Goal: Transaction & Acquisition: Purchase product/service

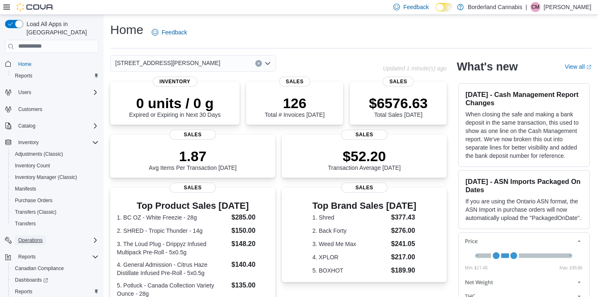
click at [38, 237] on span "Operations" at bounding box center [30, 240] width 24 height 7
click at [50, 151] on span "Adjustments (Classic)" at bounding box center [39, 154] width 48 height 7
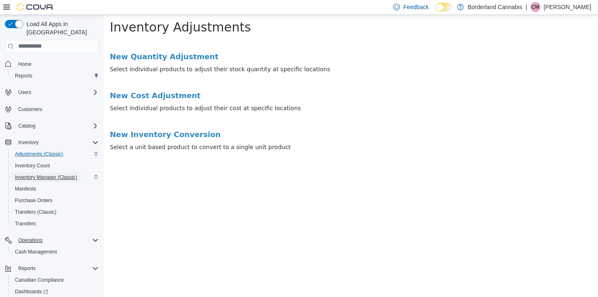
click at [48, 174] on span "Inventory Manager (Classic)" at bounding box center [46, 177] width 62 height 7
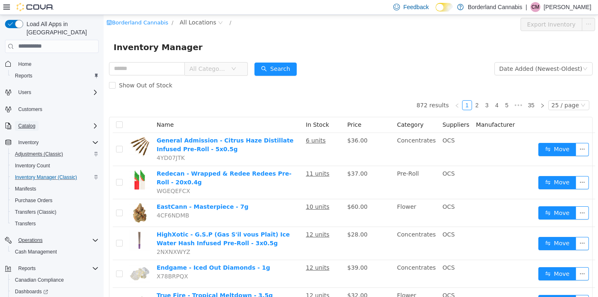
click at [38, 121] on button "Catalog" at bounding box center [27, 126] width 24 height 10
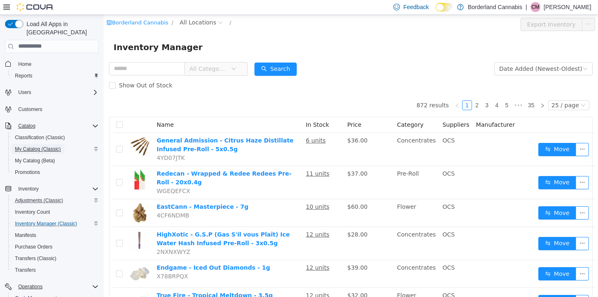
click at [39, 146] on span "My Catalog (Classic)" at bounding box center [38, 149] width 46 height 7
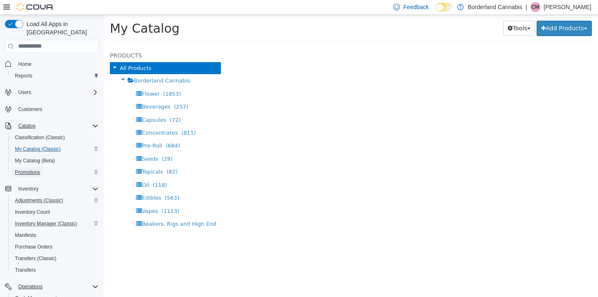
click at [37, 169] on span "Promotions" at bounding box center [27, 172] width 25 height 7
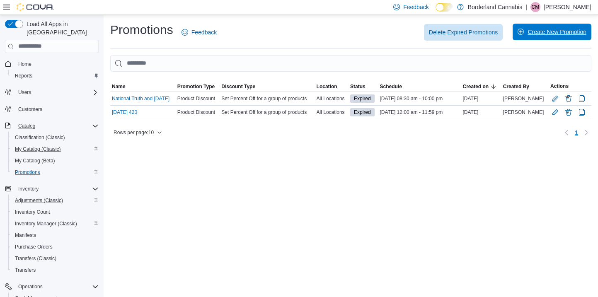
click at [537, 29] on span "Create New Promotion" at bounding box center [557, 32] width 59 height 8
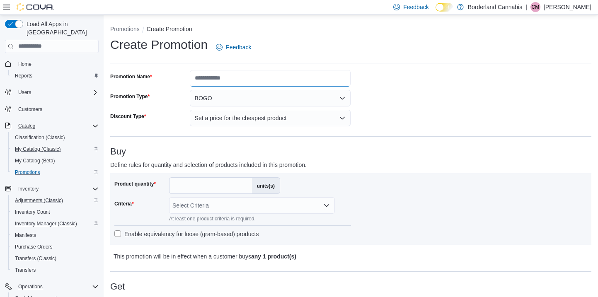
click at [260, 82] on input "Promotion Name" at bounding box center [270, 78] width 161 height 17
type input "**********"
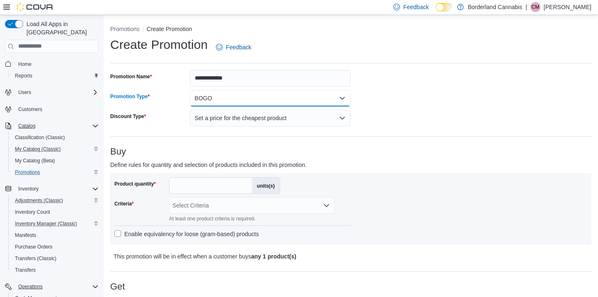
click at [255, 96] on button "BOGO" at bounding box center [270, 98] width 161 height 17
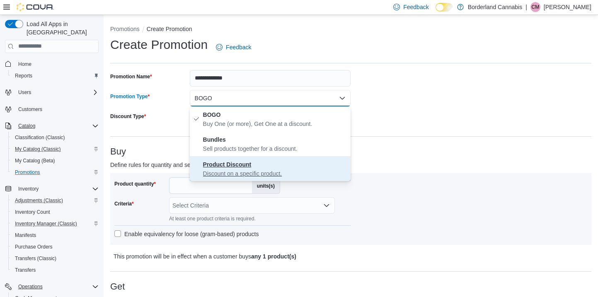
click at [246, 177] on p "Discount on a specific product." at bounding box center [275, 174] width 145 height 8
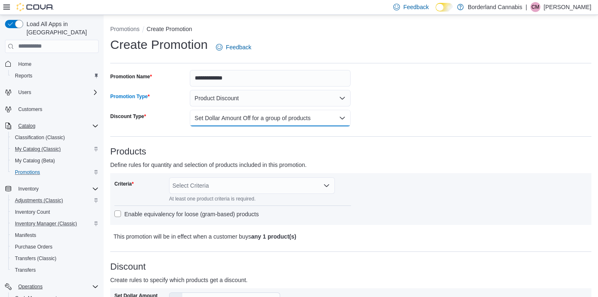
click at [263, 116] on button "Set Dollar Amount Off for a group of products" at bounding box center [270, 118] width 161 height 17
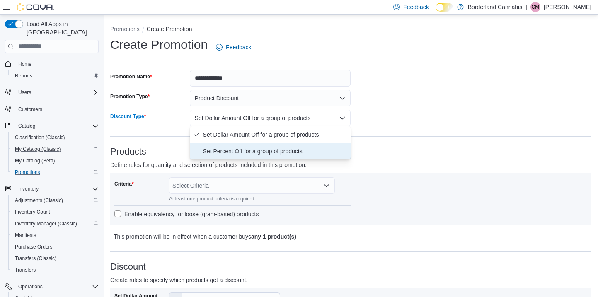
click at [258, 150] on span "Set Percent Off for a group of products" at bounding box center [275, 151] width 145 height 10
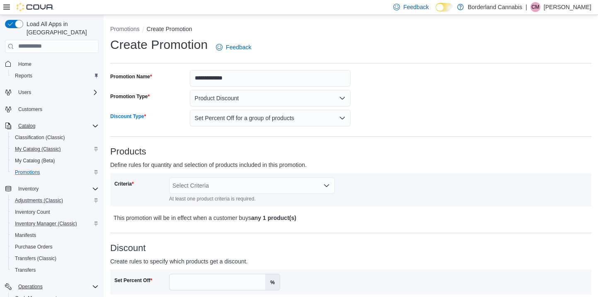
click at [241, 185] on div "Select Criteria" at bounding box center [252, 185] width 166 height 17
click at [248, 161] on p "Define rules for quantity and selection of products included in this promotion." at bounding box center [290, 165] width 361 height 10
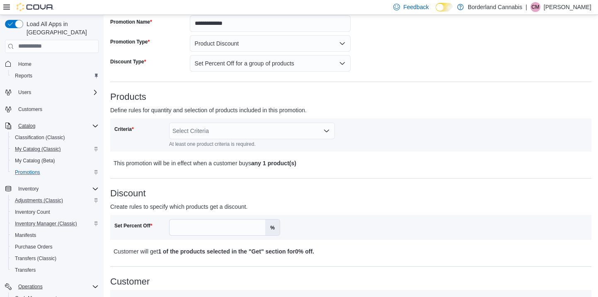
scroll to position [58, 0]
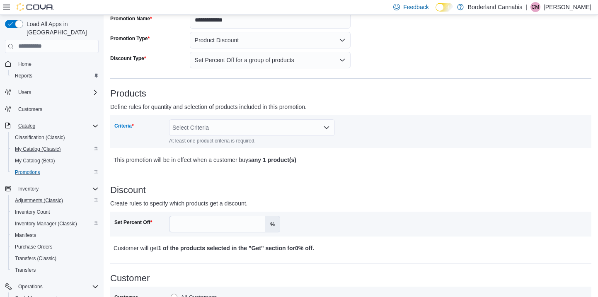
click at [252, 126] on div "Select Criteria" at bounding box center [252, 127] width 166 height 17
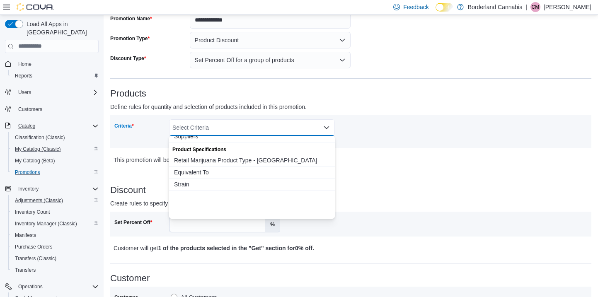
scroll to position [0, 0]
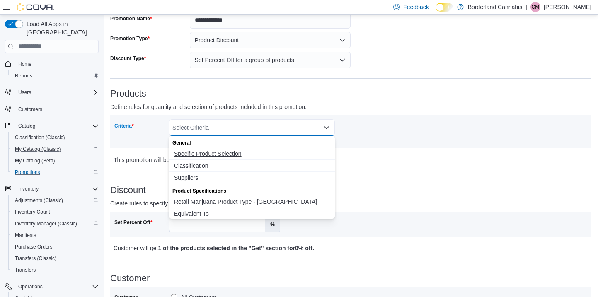
click at [240, 153] on span "Specific Product Selection" at bounding box center [252, 154] width 156 height 8
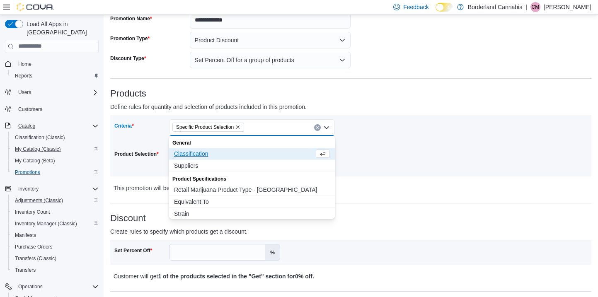
click at [235, 152] on span "Classification" at bounding box center [244, 154] width 140 height 8
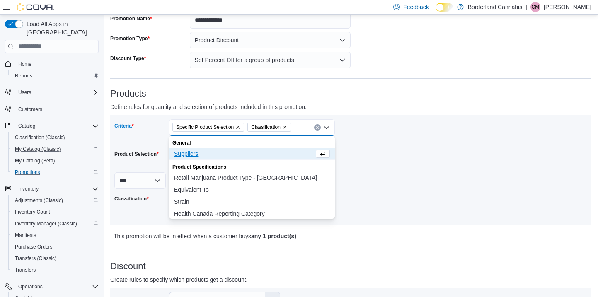
click at [287, 126] on icon "Remove Classification from selection in this group" at bounding box center [284, 127] width 5 height 5
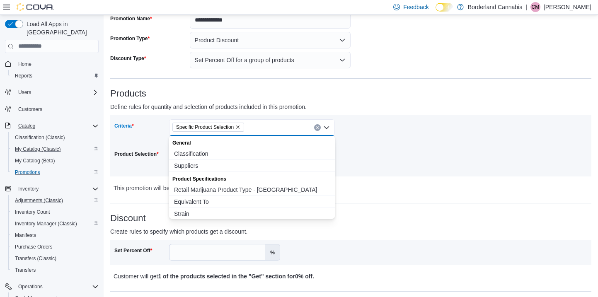
click at [240, 129] on icon "Remove Specific Product Selection from selection in this group" at bounding box center [237, 127] width 5 height 5
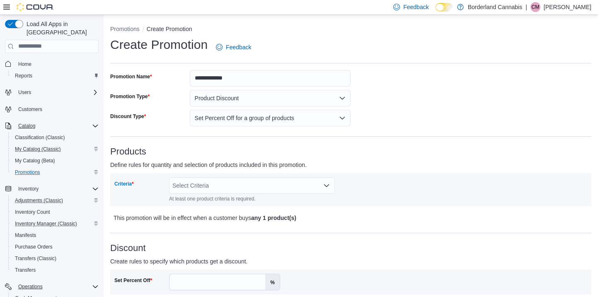
click at [127, 25] on li "Promotions" at bounding box center [128, 29] width 36 height 8
click at [127, 30] on button "Promotions" at bounding box center [124, 29] width 29 height 7
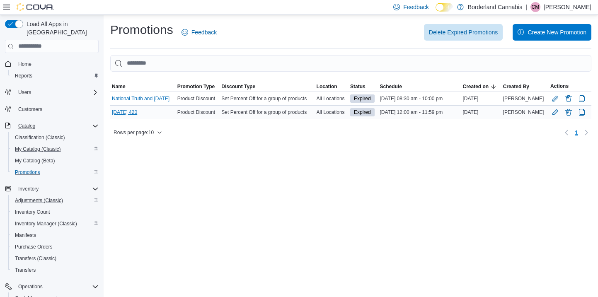
click at [133, 114] on link "Easter 420" at bounding box center [124, 112] width 25 height 7
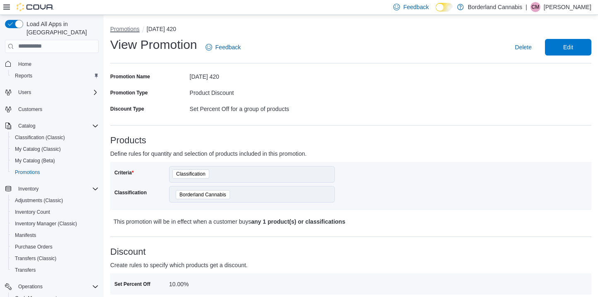
click at [131, 26] on button "Promotions" at bounding box center [124, 29] width 29 height 7
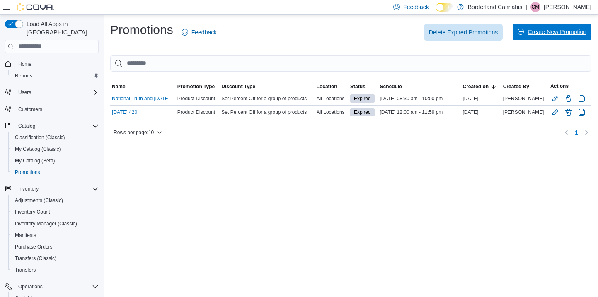
click at [546, 34] on span "Create New Promotion" at bounding box center [557, 32] width 59 height 8
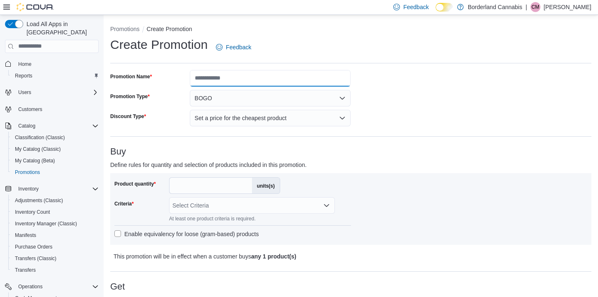
click at [238, 79] on input "Promotion Name" at bounding box center [270, 78] width 161 height 17
type input "**********"
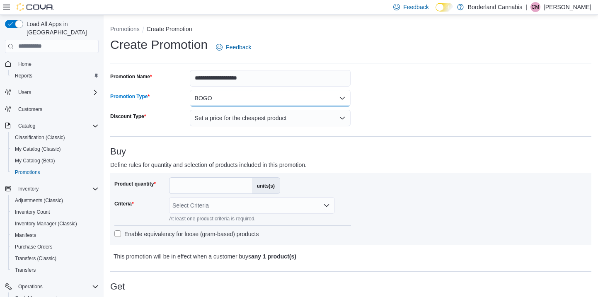
click at [237, 96] on button "BOGO" at bounding box center [270, 98] width 161 height 17
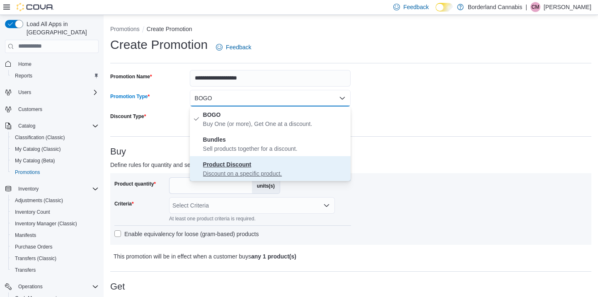
click at [226, 166] on strong "Product Discount" at bounding box center [227, 164] width 49 height 7
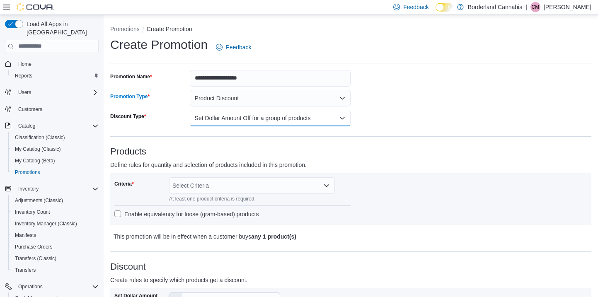
click at [245, 119] on button "Set Dollar Amount Off for a group of products" at bounding box center [270, 118] width 161 height 17
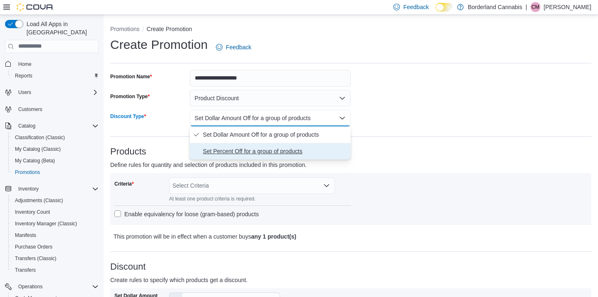
click at [245, 151] on span "Set Percent Off for a group of products" at bounding box center [275, 151] width 145 height 10
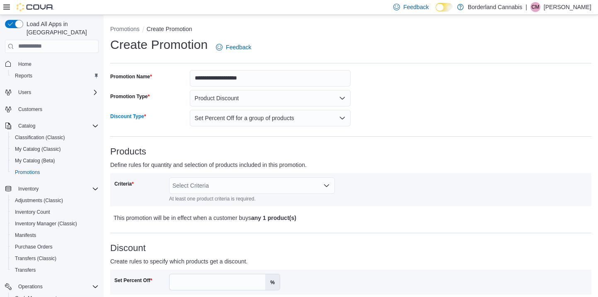
click at [236, 182] on div "Select Criteria" at bounding box center [252, 185] width 166 height 17
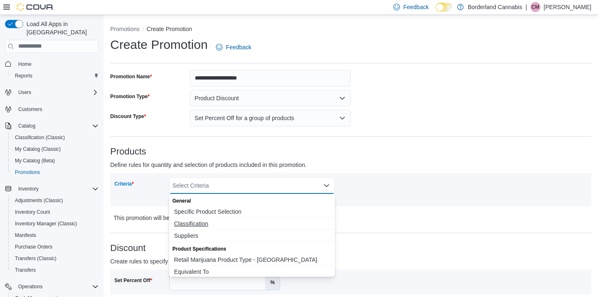
click at [227, 224] on span "Classification" at bounding box center [252, 224] width 156 height 8
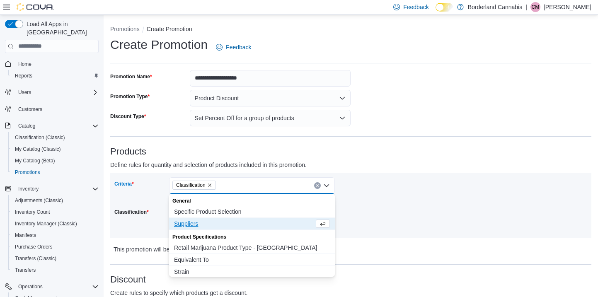
click at [374, 221] on div "Criteria Classification Combo box. Selected. Classification. Press Backspace to…" at bounding box center [350, 205] width 473 height 56
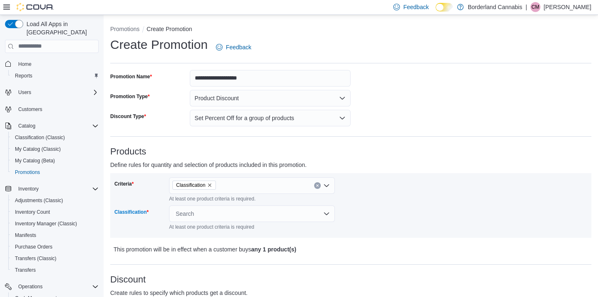
click at [258, 212] on div "Search" at bounding box center [252, 214] width 166 height 17
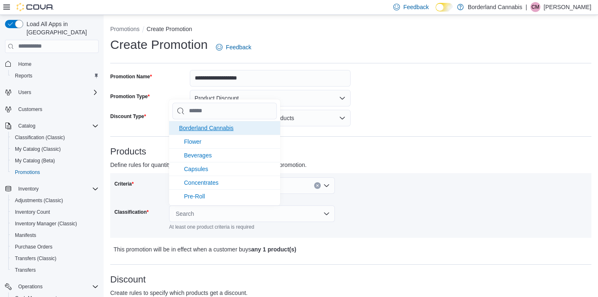
click at [228, 130] on span "Borderland Cannabis" at bounding box center [206, 128] width 55 height 7
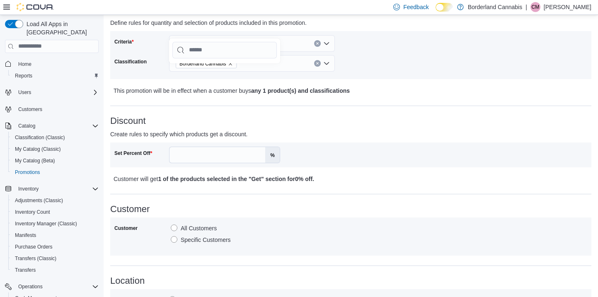
scroll to position [148, 0]
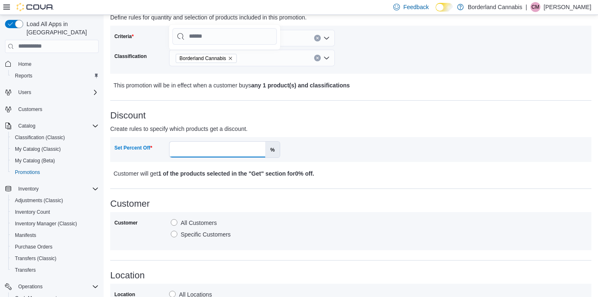
click at [254, 148] on input "Set Percent Off" at bounding box center [218, 150] width 96 height 16
type input "**"
click at [270, 192] on div "**********" at bounding box center [350, 197] width 481 height 551
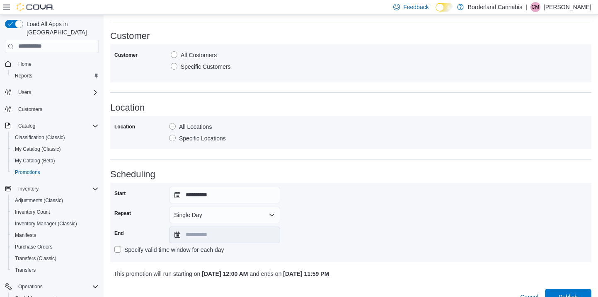
scroll to position [330, 0]
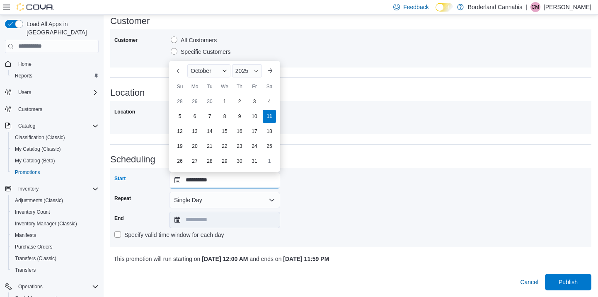
click at [262, 180] on input "**********" at bounding box center [224, 180] width 111 height 17
click at [194, 133] on div "13" at bounding box center [194, 131] width 15 height 15
type input "**********"
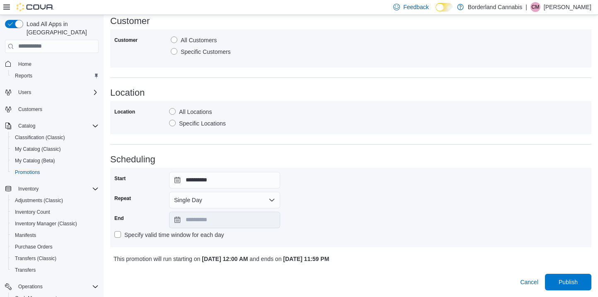
click at [302, 225] on div "**********" at bounding box center [350, 207] width 473 height 71
click at [566, 283] on span "Publish" at bounding box center [568, 282] width 19 height 8
